Goal: Complete application form

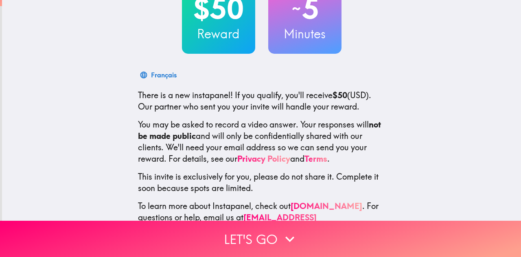
scroll to position [93, 0]
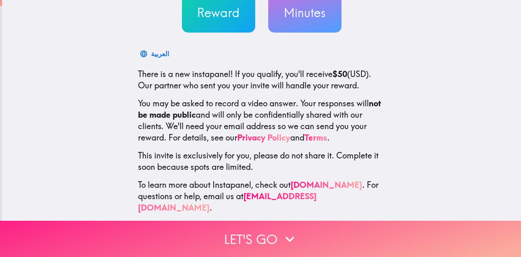
click at [275, 233] on button "Let's go" at bounding box center [260, 239] width 521 height 36
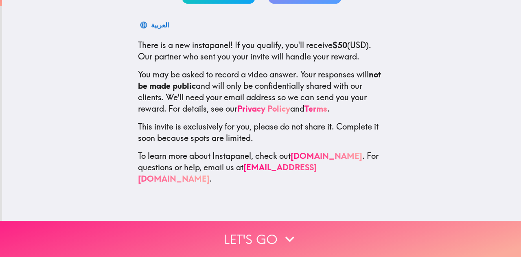
scroll to position [1, 0]
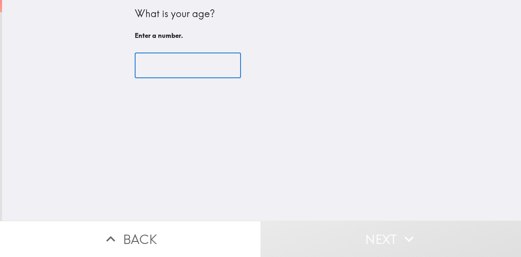
click at [192, 60] on input "number" at bounding box center [188, 65] width 106 height 25
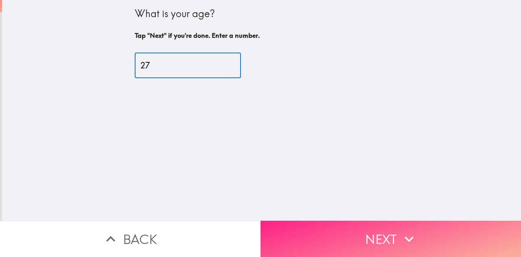
type input "27"
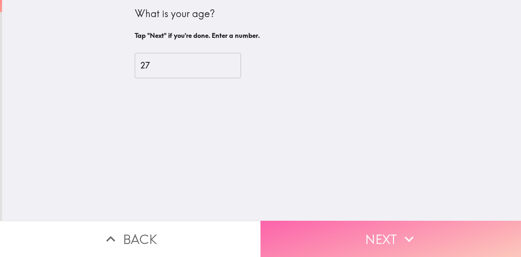
click at [372, 233] on button "Next" at bounding box center [391, 239] width 261 height 36
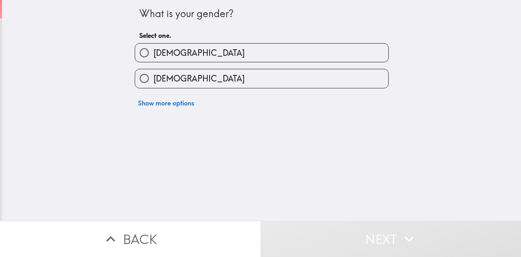
click at [183, 80] on label "[DEMOGRAPHIC_DATA]" at bounding box center [261, 78] width 253 height 18
click at [154, 80] on input "[DEMOGRAPHIC_DATA]" at bounding box center [144, 78] width 18 height 18
radio input "true"
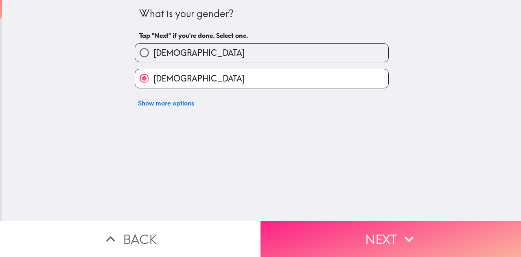
click at [332, 227] on button "Next" at bounding box center [391, 239] width 261 height 36
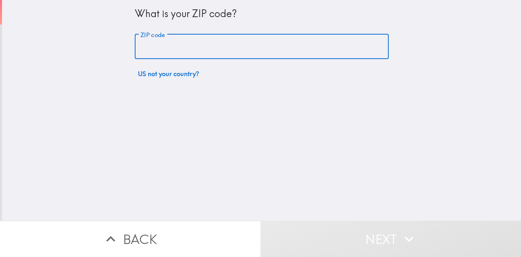
click at [200, 35] on input "ZIP code" at bounding box center [262, 46] width 254 height 25
type input "07417"
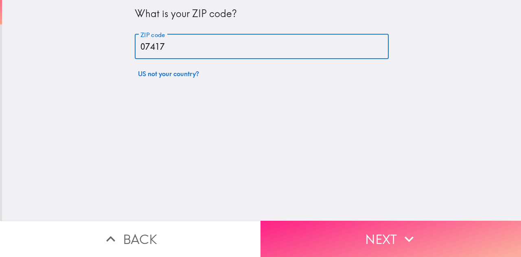
click at [334, 227] on button "Next" at bounding box center [391, 239] width 261 height 36
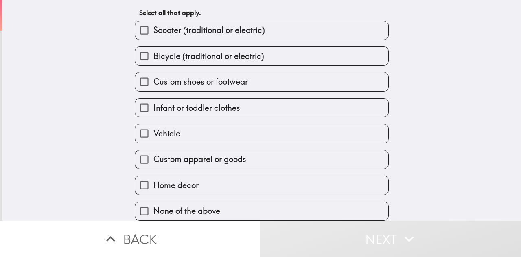
scroll to position [44, 0]
click at [185, 157] on span "Custom apparel or goods" at bounding box center [200, 159] width 93 height 11
click at [154, 157] on input "Custom apparel or goods" at bounding box center [144, 159] width 18 height 18
checkbox input "true"
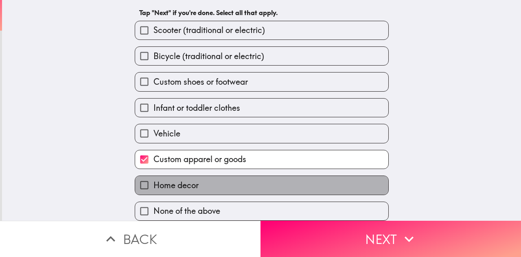
click at [205, 180] on label "Home decor" at bounding box center [261, 185] width 253 height 18
click at [154, 180] on input "Home decor" at bounding box center [144, 185] width 18 height 18
checkbox input "true"
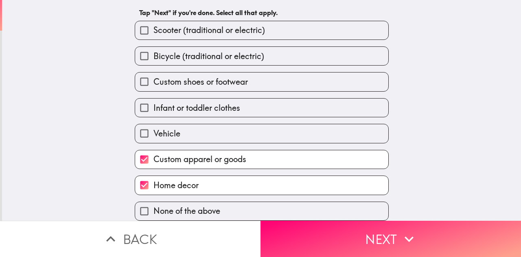
click at [227, 76] on span "Custom shoes or footwear" at bounding box center [201, 81] width 95 height 11
click at [154, 73] on input "Custom shoes or footwear" at bounding box center [144, 82] width 18 height 18
checkbox input "true"
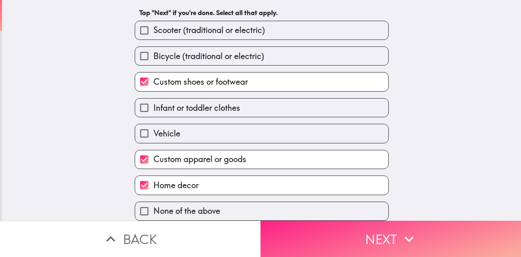
click at [324, 234] on button "Next" at bounding box center [391, 239] width 261 height 36
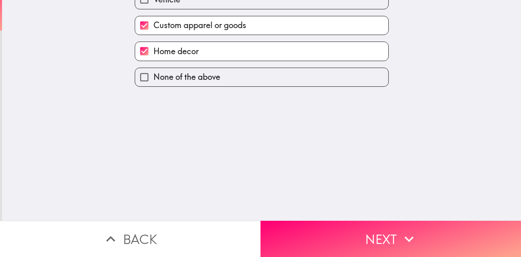
scroll to position [0, 0]
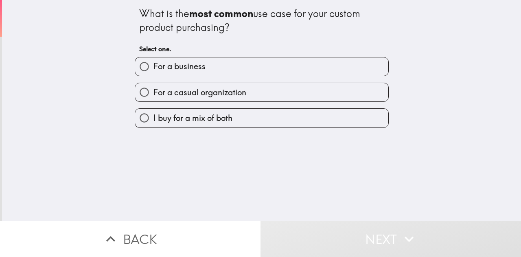
click at [207, 68] on label "For a business" at bounding box center [261, 66] width 253 height 18
click at [154, 68] on input "For a business" at bounding box center [144, 66] width 18 height 18
radio input "true"
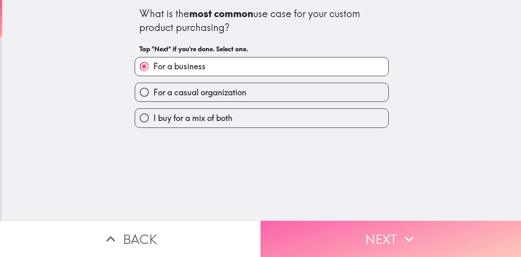
click at [299, 221] on button "Next" at bounding box center [391, 239] width 261 height 36
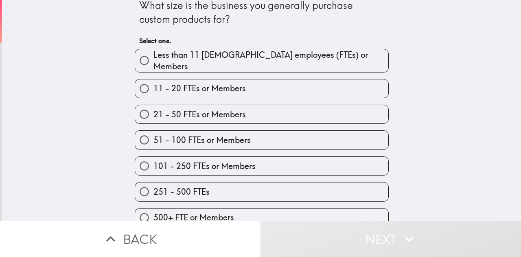
scroll to position [12, 0]
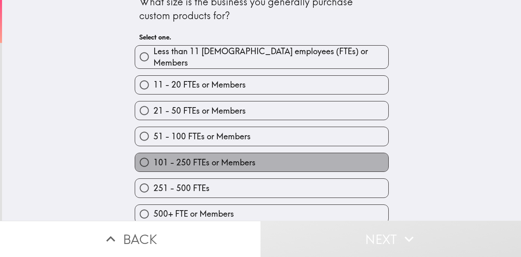
click at [233, 157] on span "101 - 250 FTEs or Members" at bounding box center [205, 162] width 102 height 11
click at [154, 154] on input "101 - 250 FTEs or Members" at bounding box center [144, 162] width 18 height 18
radio input "true"
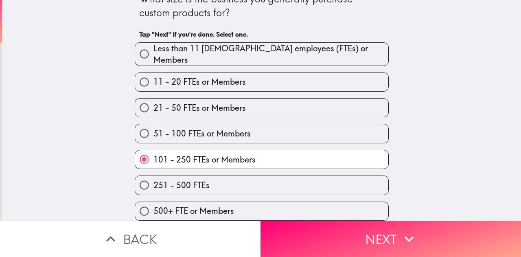
scroll to position [18, 0]
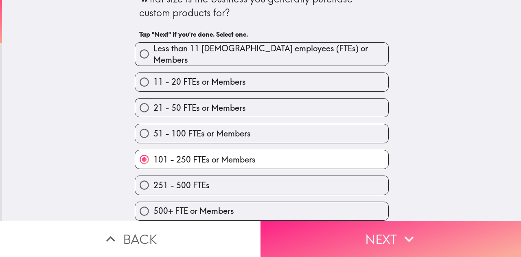
click at [317, 222] on button "Next" at bounding box center [391, 239] width 261 height 36
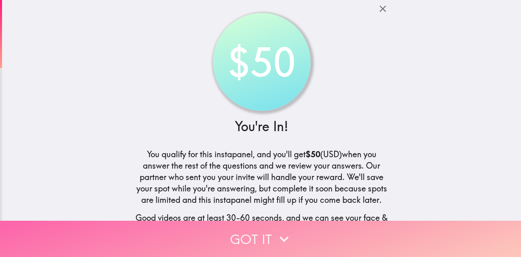
click at [277, 230] on icon "button" at bounding box center [284, 239] width 18 height 18
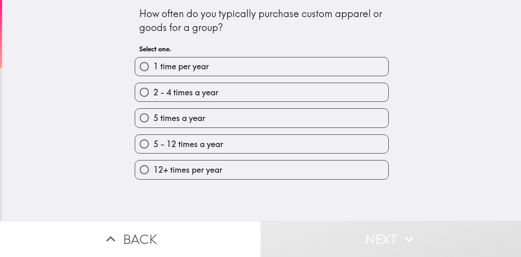
click at [213, 161] on div "12+ times per year" at bounding box center [258, 167] width 261 height 26
click at [217, 169] on span "12+ times per year" at bounding box center [188, 169] width 69 height 11
click at [154, 169] on input "12+ times per year" at bounding box center [144, 170] width 18 height 18
radio input "true"
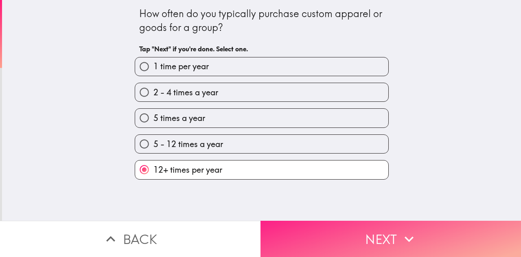
click at [366, 234] on button "Next" at bounding box center [391, 239] width 261 height 36
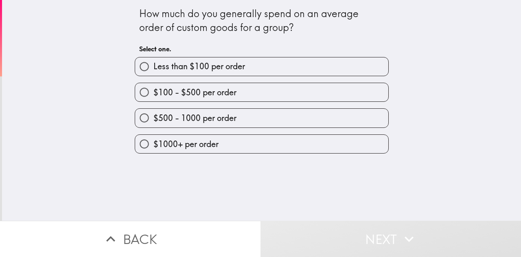
click at [205, 91] on span "$100 - $500 per order" at bounding box center [195, 92] width 83 height 11
click at [154, 91] on input "$100 - $500 per order" at bounding box center [144, 92] width 18 height 18
radio input "true"
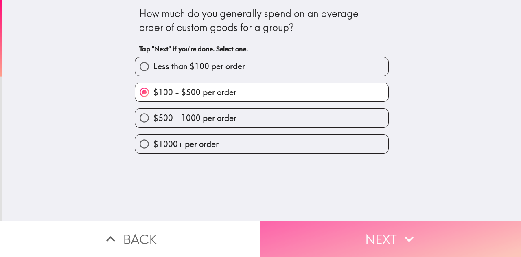
click at [342, 228] on button "Next" at bounding box center [391, 239] width 261 height 36
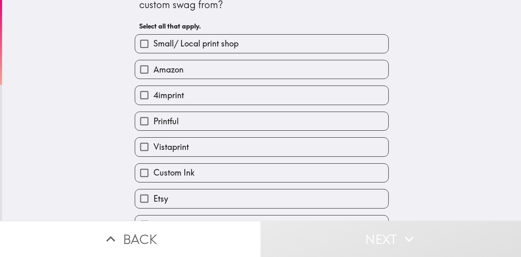
scroll to position [44, 0]
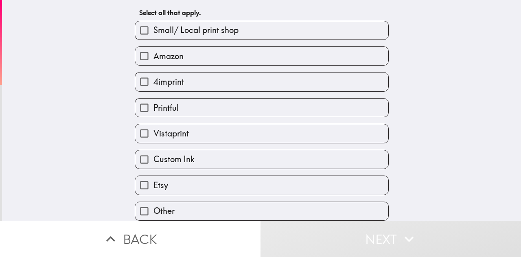
click at [177, 181] on label "Etsy" at bounding box center [261, 185] width 253 height 18
click at [154, 181] on input "Etsy" at bounding box center [144, 185] width 18 height 18
checkbox input "true"
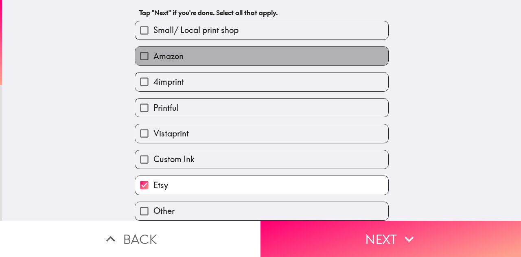
click at [195, 47] on label "Amazon" at bounding box center [261, 56] width 253 height 18
click at [154, 47] on input "Amazon" at bounding box center [144, 56] width 18 height 18
checkbox input "true"
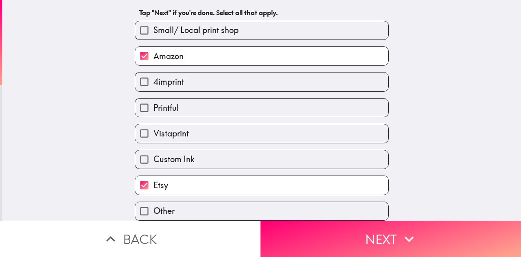
click at [200, 24] on span "Small/ Local print shop" at bounding box center [196, 29] width 85 height 11
click at [154, 24] on input "Small/ Local print shop" at bounding box center [144, 30] width 18 height 18
checkbox input "true"
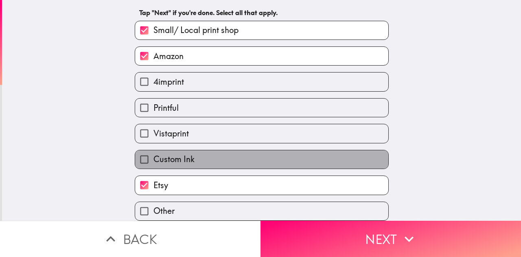
click at [209, 154] on label "Custom Ink" at bounding box center [261, 159] width 253 height 18
click at [154, 154] on input "Custom Ink" at bounding box center [144, 159] width 18 height 18
checkbox input "true"
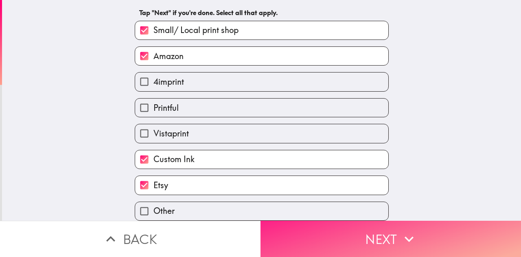
click at [360, 229] on button "Next" at bounding box center [391, 239] width 261 height 36
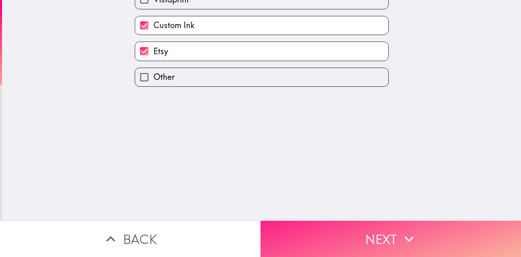
scroll to position [0, 0]
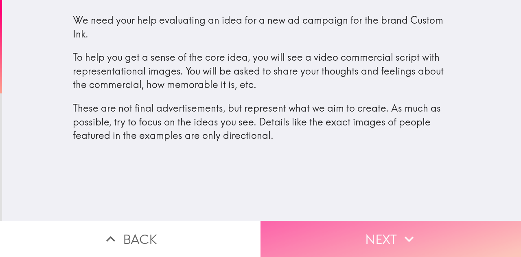
click at [385, 221] on button "Next" at bounding box center [391, 239] width 261 height 36
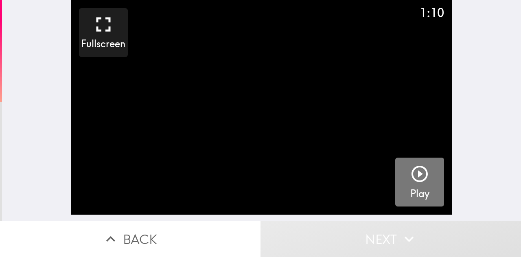
click at [410, 173] on icon "button" at bounding box center [420, 174] width 20 height 20
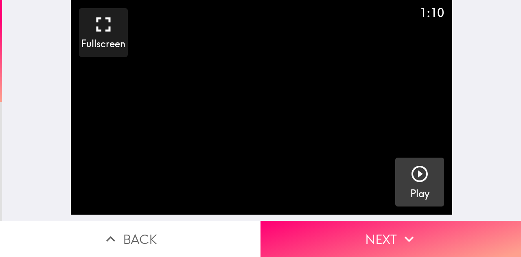
click at [419, 180] on icon "button" at bounding box center [420, 174] width 16 height 16
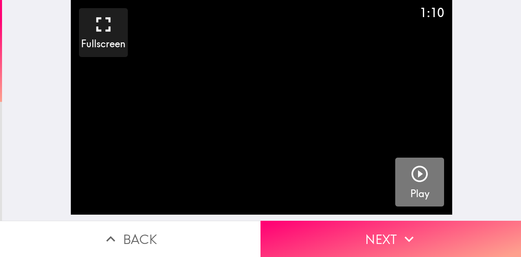
click at [417, 187] on h5 "Play" at bounding box center [420, 194] width 19 height 14
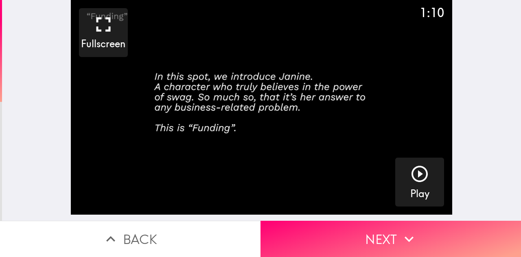
click at [410, 170] on icon "button" at bounding box center [420, 174] width 20 height 20
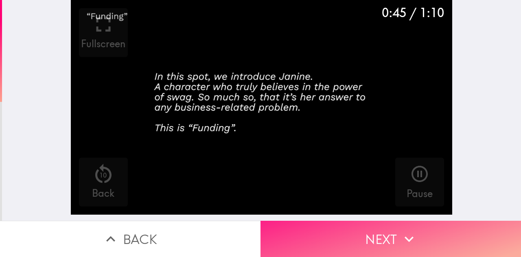
click at [400, 235] on icon "button" at bounding box center [409, 239] width 18 height 18
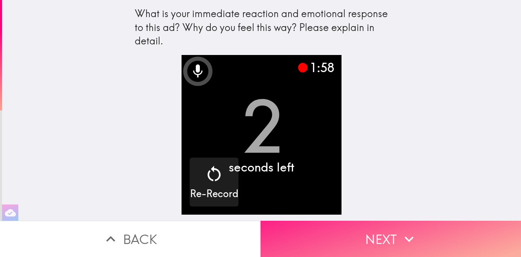
click at [326, 231] on button "Next" at bounding box center [391, 239] width 261 height 36
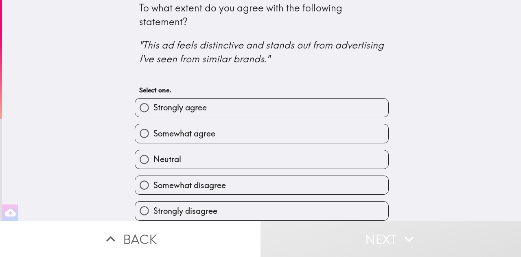
scroll to position [13, 0]
click at [180, 102] on span "Strongly agree" at bounding box center [180, 107] width 53 height 11
click at [154, 101] on input "Strongly agree" at bounding box center [144, 108] width 18 height 18
radio input "true"
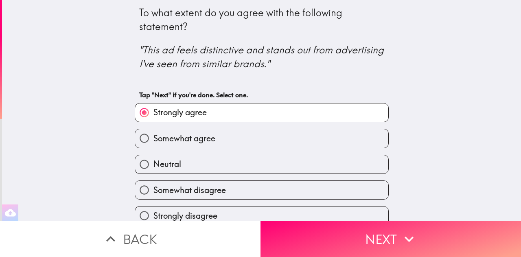
scroll to position [13, 0]
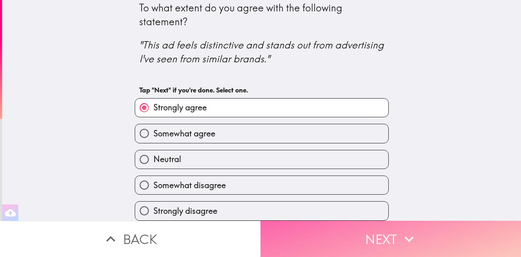
click at [361, 231] on button "Next" at bounding box center [391, 239] width 261 height 36
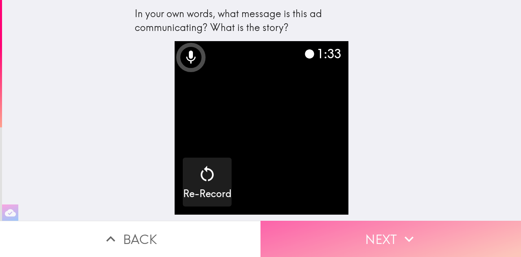
click at [411, 230] on icon "button" at bounding box center [409, 239] width 18 height 18
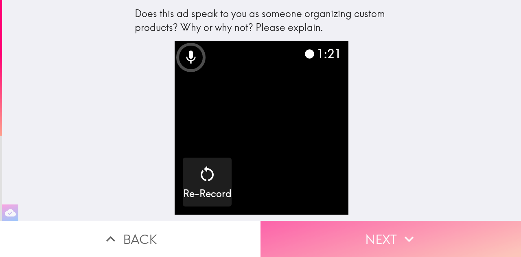
click at [370, 237] on button "Next" at bounding box center [391, 239] width 261 height 36
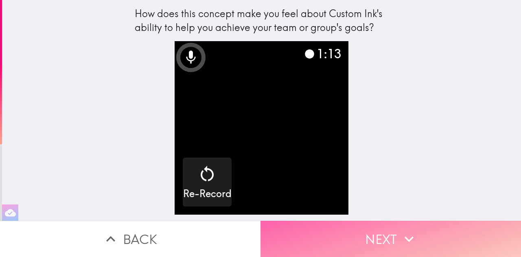
click at [392, 225] on button "Next" at bounding box center [391, 239] width 261 height 36
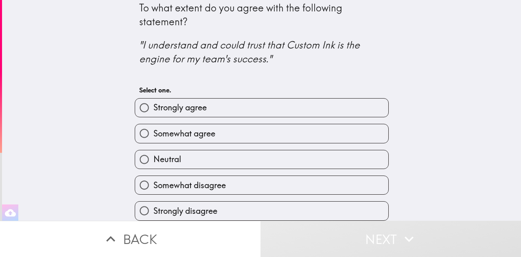
scroll to position [13, 0]
click at [199, 128] on span "Somewhat agree" at bounding box center [185, 133] width 62 height 11
click at [154, 127] on input "Somewhat agree" at bounding box center [144, 133] width 18 height 18
radio input "true"
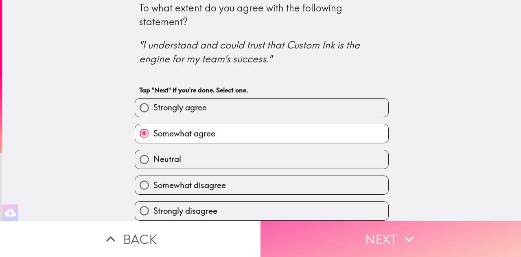
click at [361, 228] on button "Next" at bounding box center [391, 239] width 261 height 36
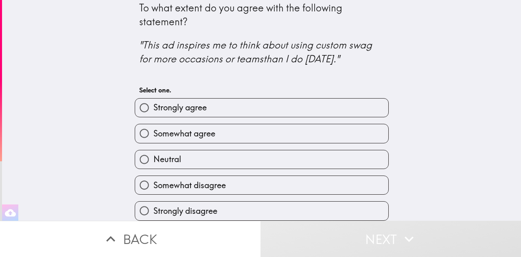
scroll to position [12, 0]
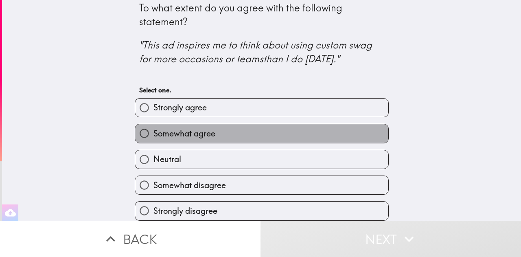
click at [214, 124] on label "Somewhat agree" at bounding box center [261, 133] width 253 height 18
click at [154, 124] on input "Somewhat agree" at bounding box center [144, 133] width 18 height 18
radio input "true"
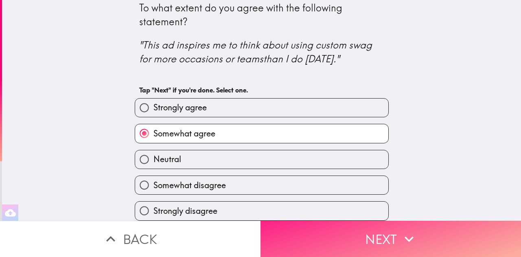
click at [323, 235] on button "Next" at bounding box center [391, 239] width 261 height 36
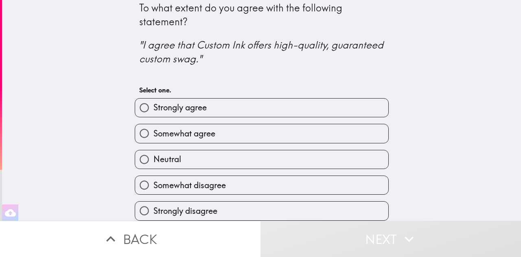
scroll to position [13, 0]
click at [194, 132] on span "Somewhat agree" at bounding box center [185, 133] width 62 height 11
click at [154, 132] on input "Somewhat agree" at bounding box center [144, 133] width 18 height 18
radio input "true"
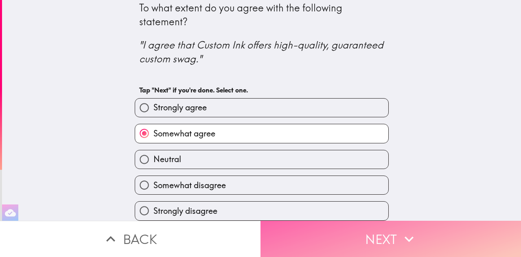
click at [349, 221] on button "Next" at bounding box center [391, 239] width 261 height 36
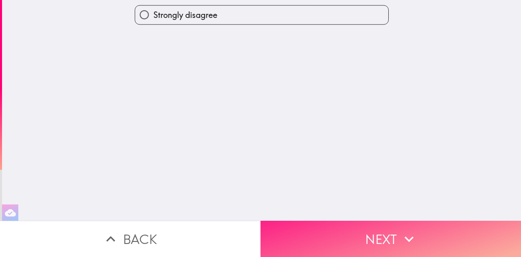
scroll to position [0, 0]
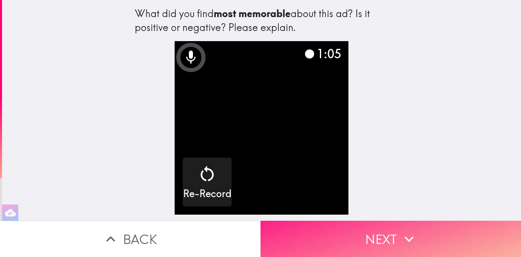
click at [381, 228] on button "Next" at bounding box center [391, 239] width 261 height 36
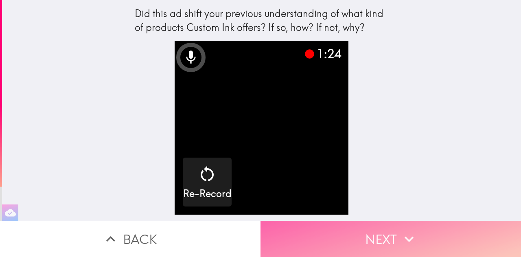
click at [413, 230] on icon "button" at bounding box center [409, 239] width 18 height 18
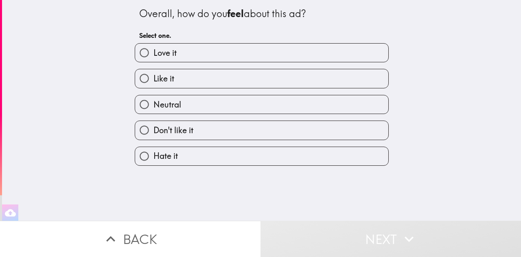
click at [164, 79] on span "Like it" at bounding box center [164, 78] width 21 height 11
click at [154, 79] on input "Like it" at bounding box center [144, 78] width 18 height 18
radio input "true"
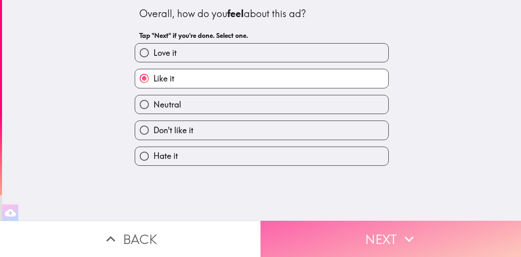
click at [337, 226] on button "Next" at bounding box center [391, 239] width 261 height 36
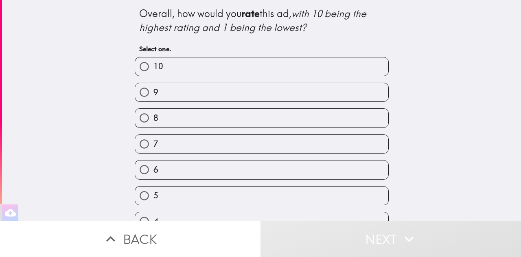
click at [187, 80] on div "9" at bounding box center [258, 89] width 261 height 26
click at [192, 88] on label "9" at bounding box center [261, 92] width 253 height 18
click at [154, 88] on input "9" at bounding box center [144, 92] width 18 height 18
radio input "true"
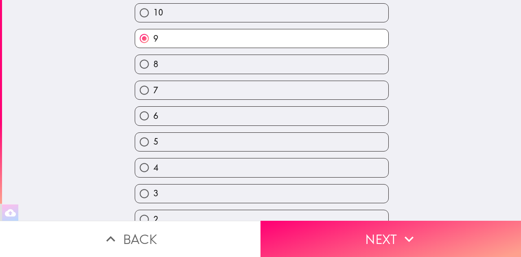
scroll to position [55, 0]
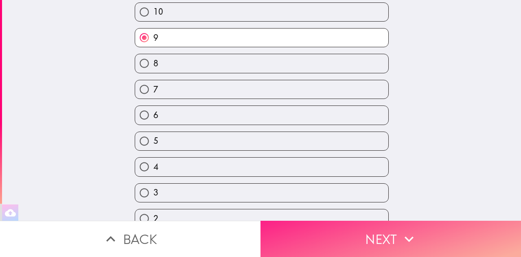
click at [341, 238] on button "Next" at bounding box center [391, 239] width 261 height 36
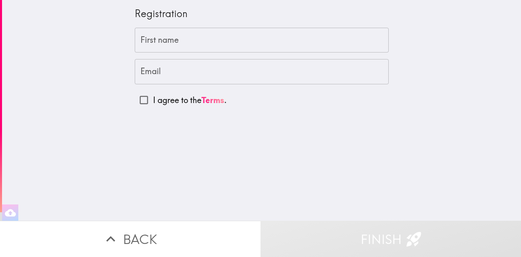
click at [238, 37] on input "First name" at bounding box center [262, 40] width 254 height 25
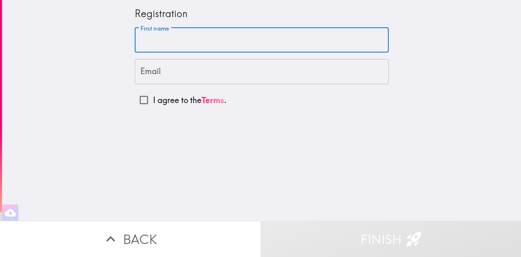
type input "Princess"
type input "[EMAIL_ADDRESS][DOMAIN_NAME]"
click at [135, 102] on input "I agree to the Terms ." at bounding box center [144, 100] width 18 height 18
checkbox input "true"
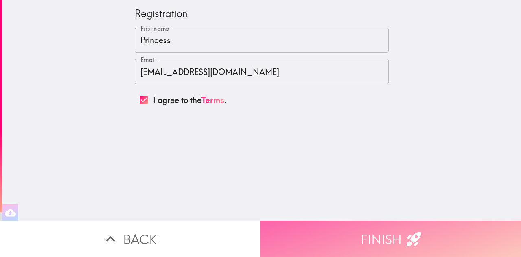
click at [373, 238] on button "Finish" at bounding box center [391, 239] width 261 height 36
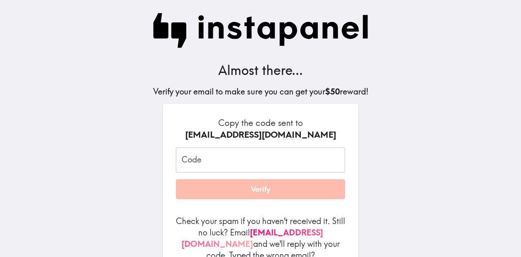
click at [200, 162] on input "Code" at bounding box center [260, 159] width 169 height 25
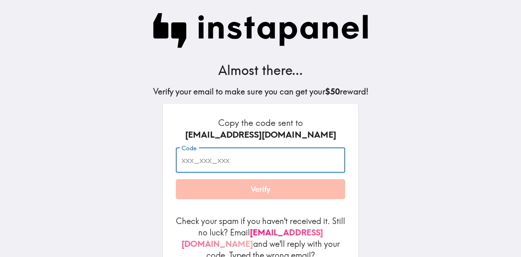
paste input "HqU_m7N_duu"
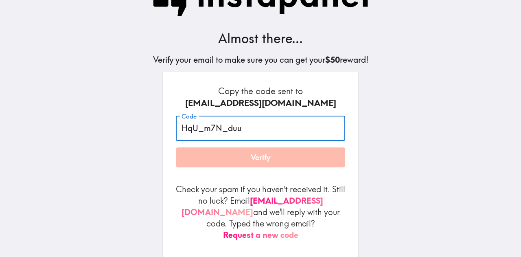
scroll to position [46, 0]
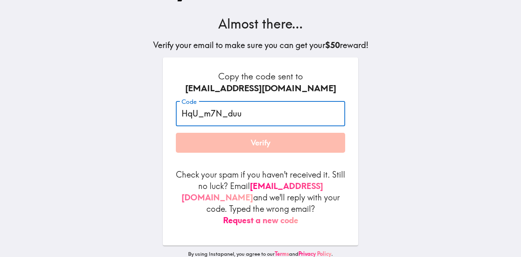
type input "HqU_m7N_duu"
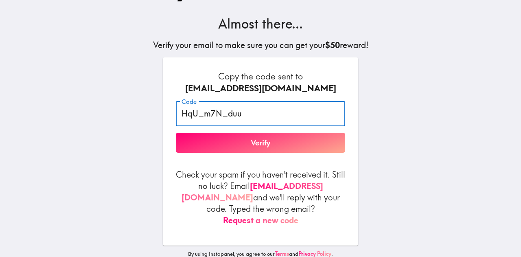
click at [264, 142] on button "Verify" at bounding box center [260, 143] width 169 height 20
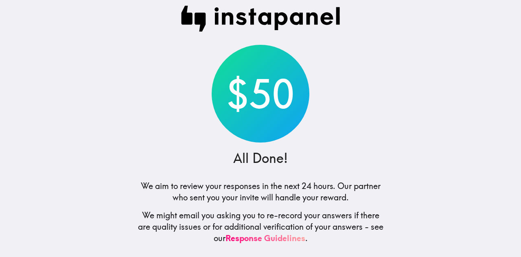
scroll to position [0, 0]
